Goal: Find specific page/section: Find specific page/section

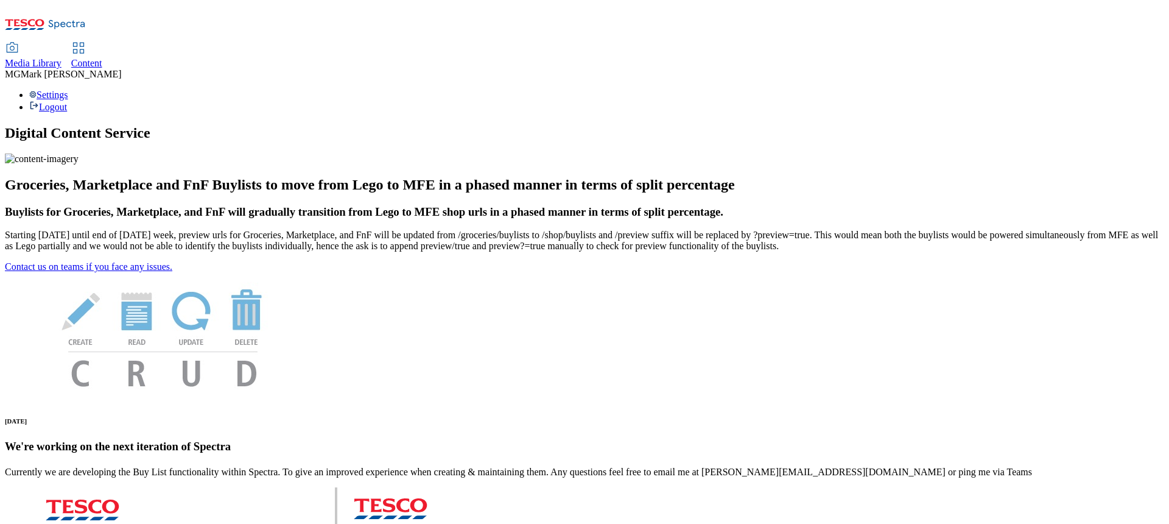
click at [62, 58] on span "Media Library" at bounding box center [33, 63] width 57 height 10
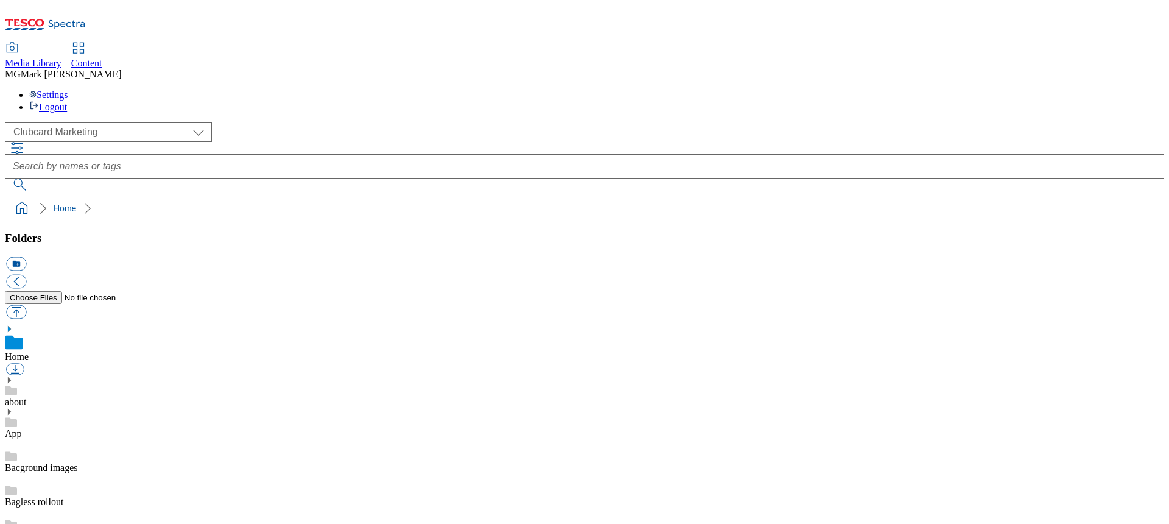
scroll to position [1, 0]
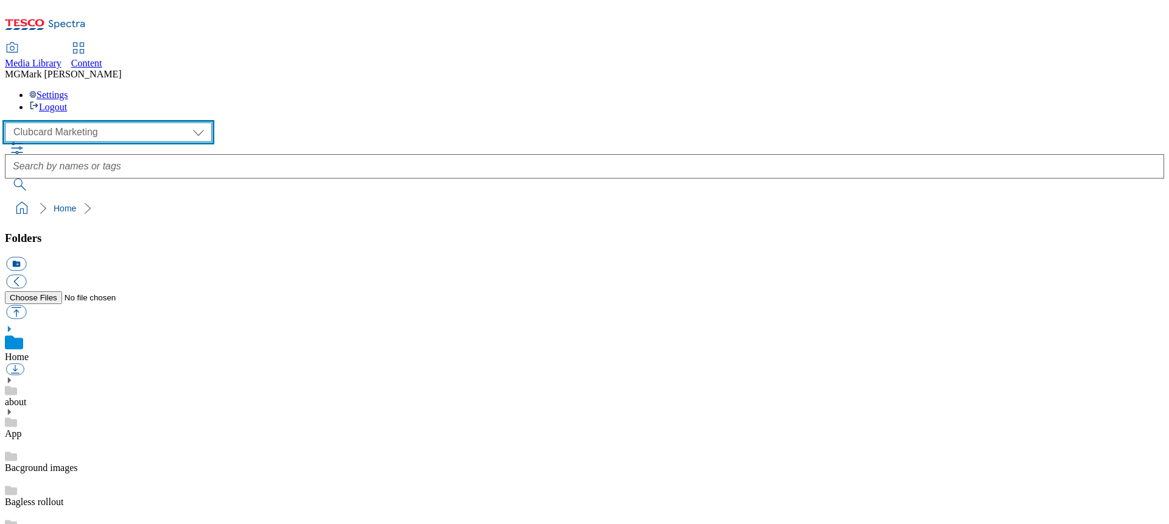
click at [84, 122] on select "Clubcard Marketing Dotcom UK FnF Stores GHS Marketing [GEOGRAPHIC_DATA] GHS Pro…" at bounding box center [108, 131] width 207 height 19
click at [9, 122] on select "Clubcard Marketing Dotcom UK FnF Stores GHS Marketing [GEOGRAPHIC_DATA] GHS Pro…" at bounding box center [108, 131] width 207 height 19
click at [88, 122] on select "Clubcard Marketing Dotcom UK FnF Stores GHS Marketing [GEOGRAPHIC_DATA] GHS Pro…" at bounding box center [108, 131] width 207 height 19
select select "flare-homepage"
click at [9, 122] on select "Clubcard Marketing Dotcom UK FnF Stores GHS Marketing [GEOGRAPHIC_DATA] GHS Pro…" at bounding box center [108, 131] width 207 height 19
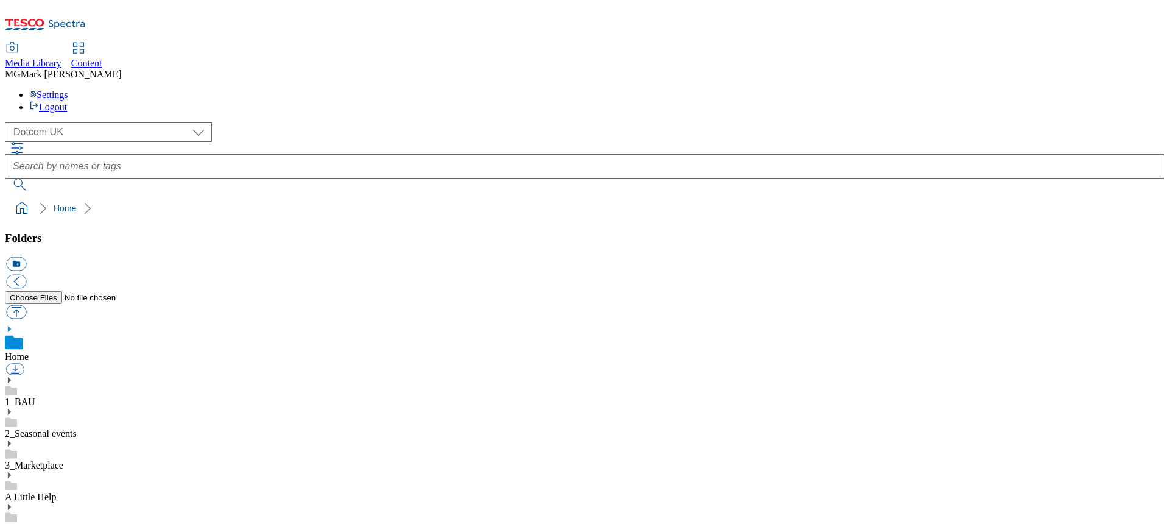
click at [11, 377] on use at bounding box center [9, 380] width 3 height 6
click at [13, 442] on icon at bounding box center [9, 446] width 9 height 9
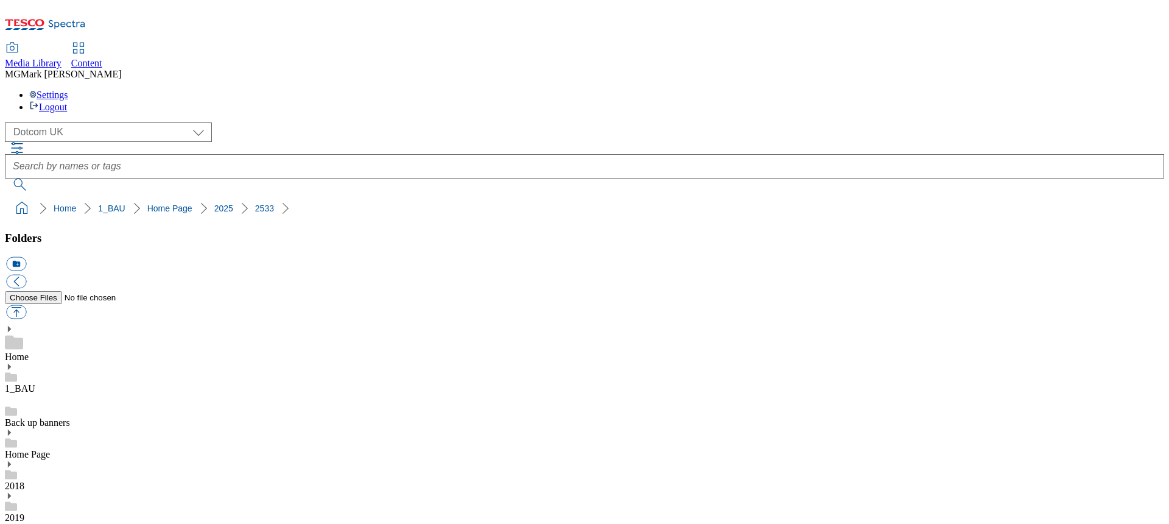
scroll to position [72, 0]
